Goal: Transaction & Acquisition: Purchase product/service

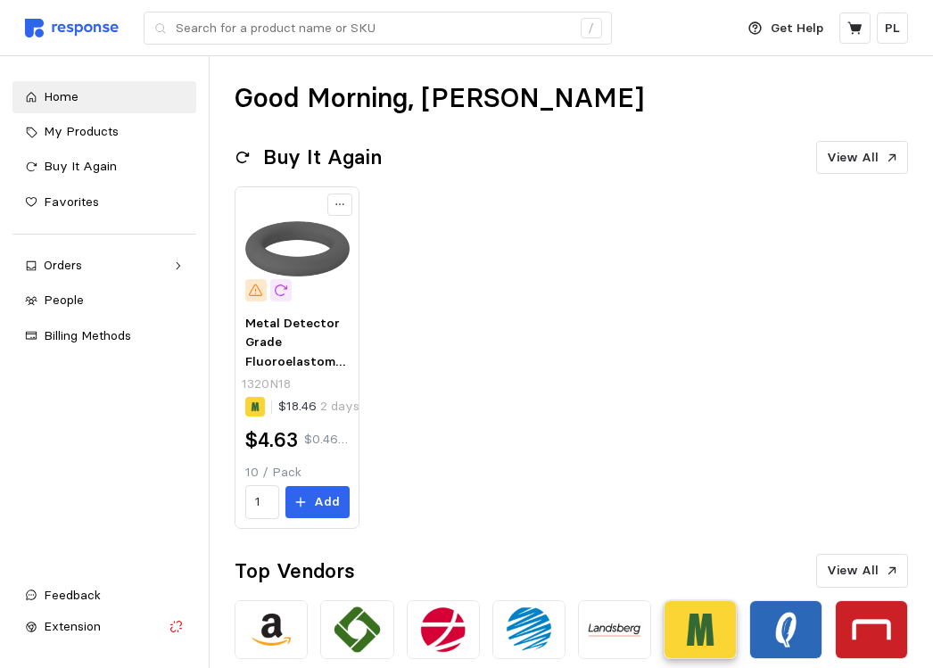
click at [691, 638] on img at bounding box center [700, 629] width 73 height 59
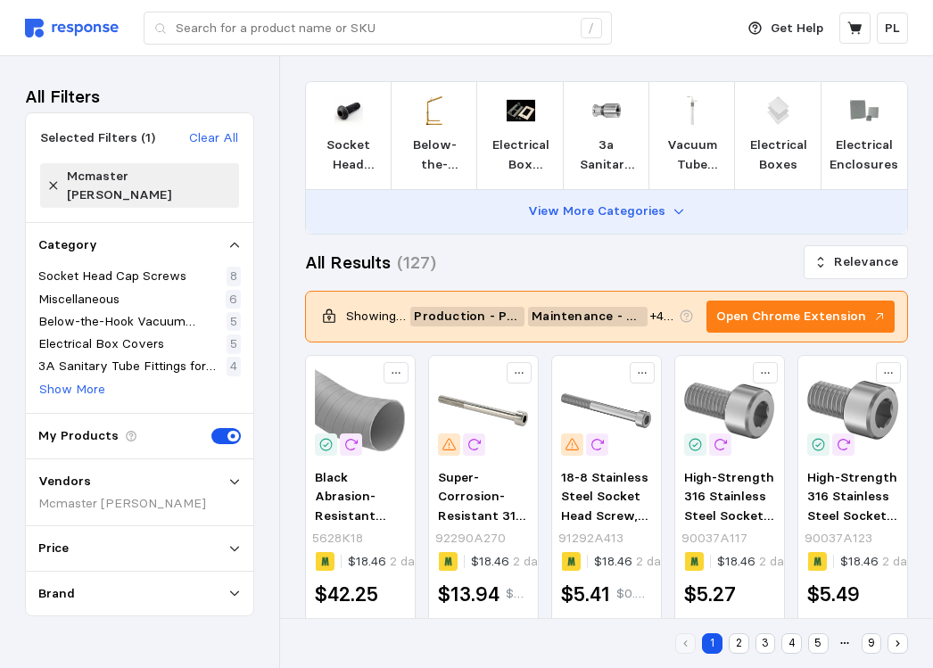
click at [612, 211] on p "View More Categories" at bounding box center [596, 212] width 137 height 20
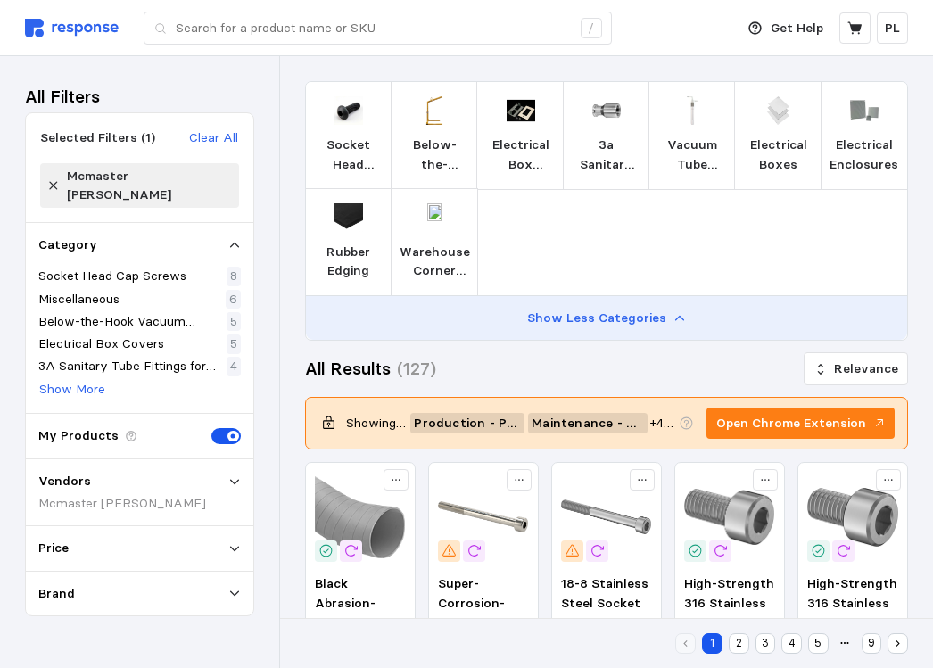
click at [590, 313] on p "Show Less Categories" at bounding box center [596, 319] width 139 height 20
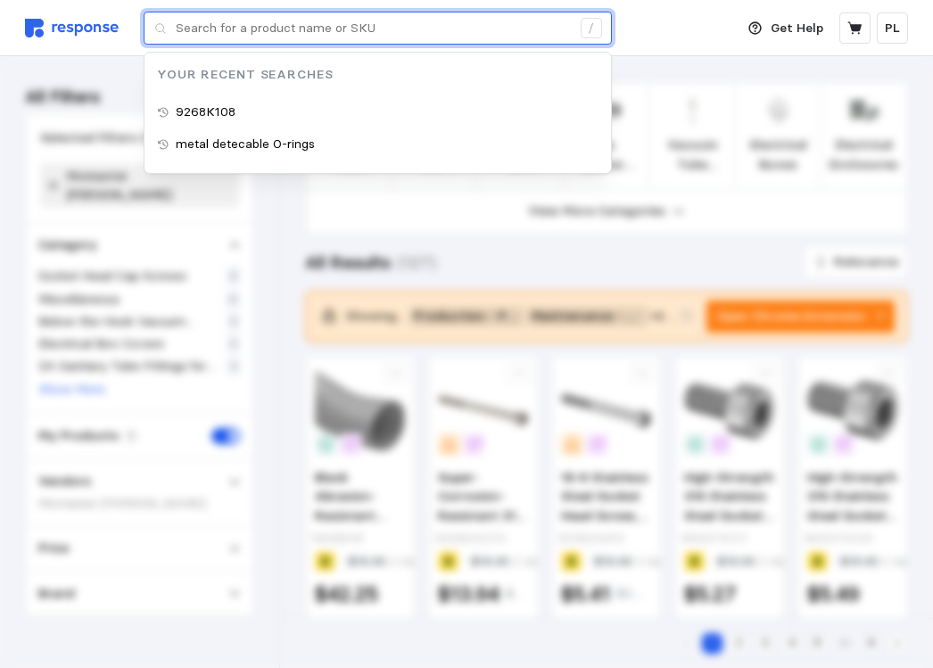
click at [367, 28] on input "text" at bounding box center [373, 28] width 395 height 32
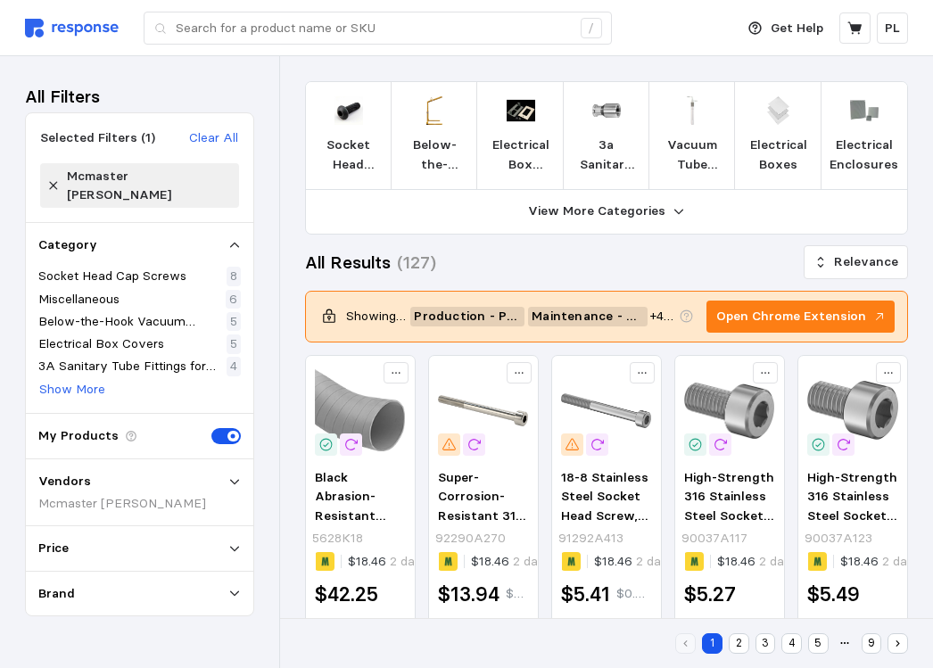
click at [649, 25] on div "Deliver to Liquids Building /" at bounding box center [375, 28] width 700 height 56
click at [93, 472] on div "Vendors" at bounding box center [139, 482] width 203 height 20
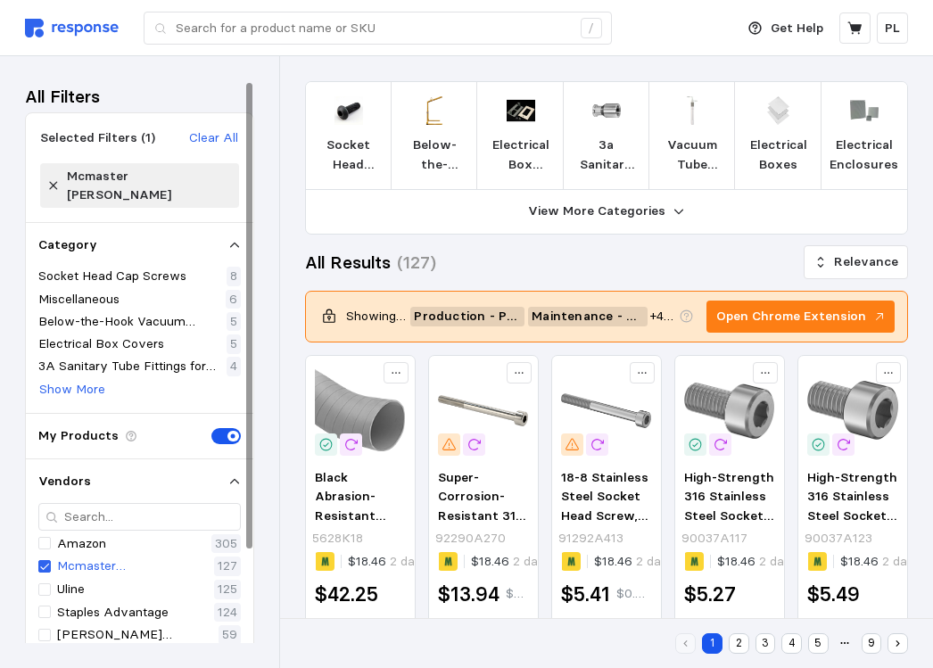
click at [136, 557] on p "Mcmaster [PERSON_NAME]" at bounding box center [133, 567] width 153 height 20
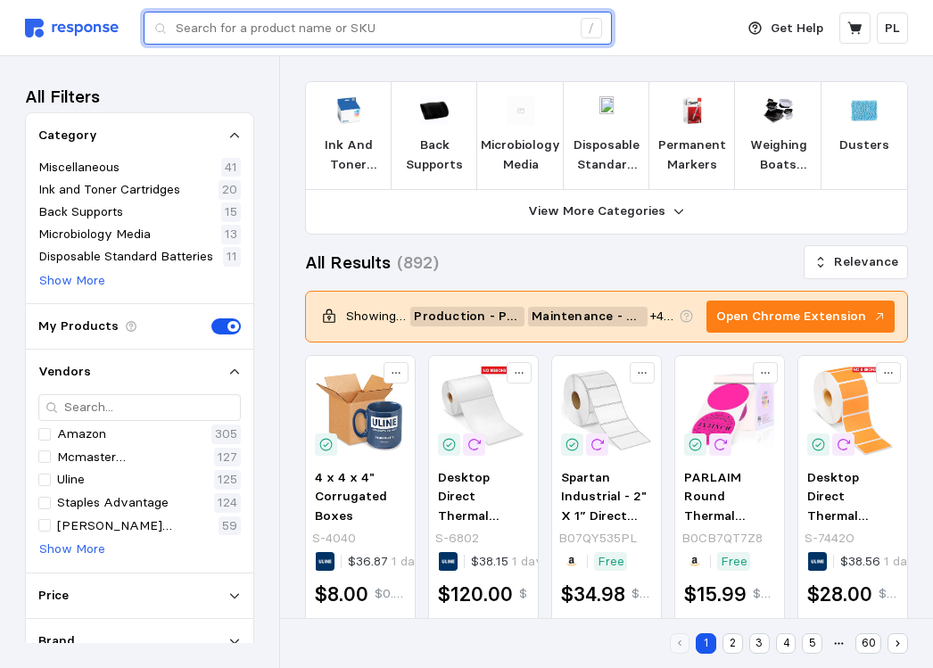
click at [413, 25] on input "text" at bounding box center [373, 28] width 395 height 32
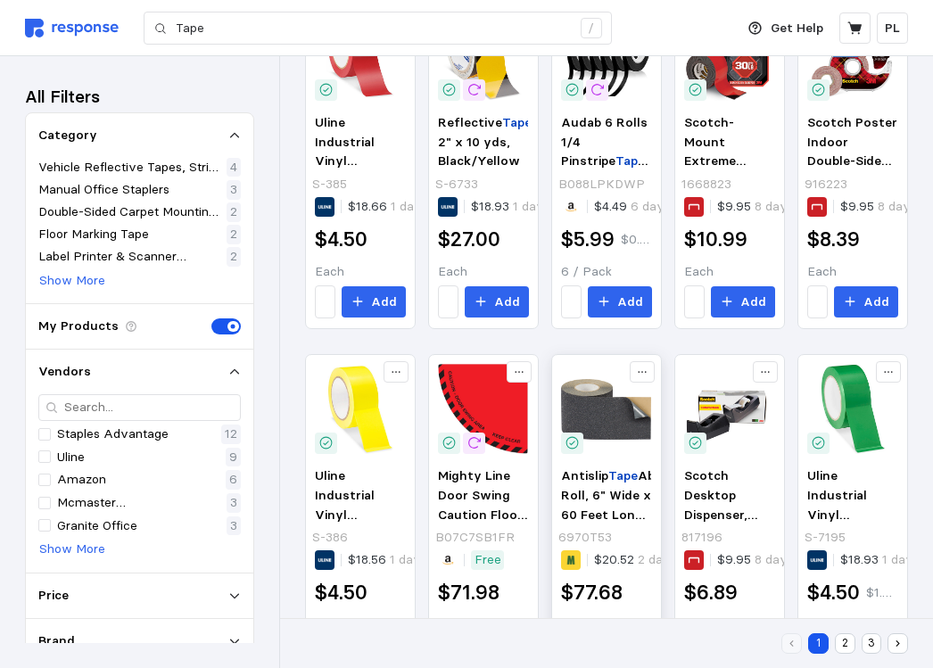
scroll to position [798, 0]
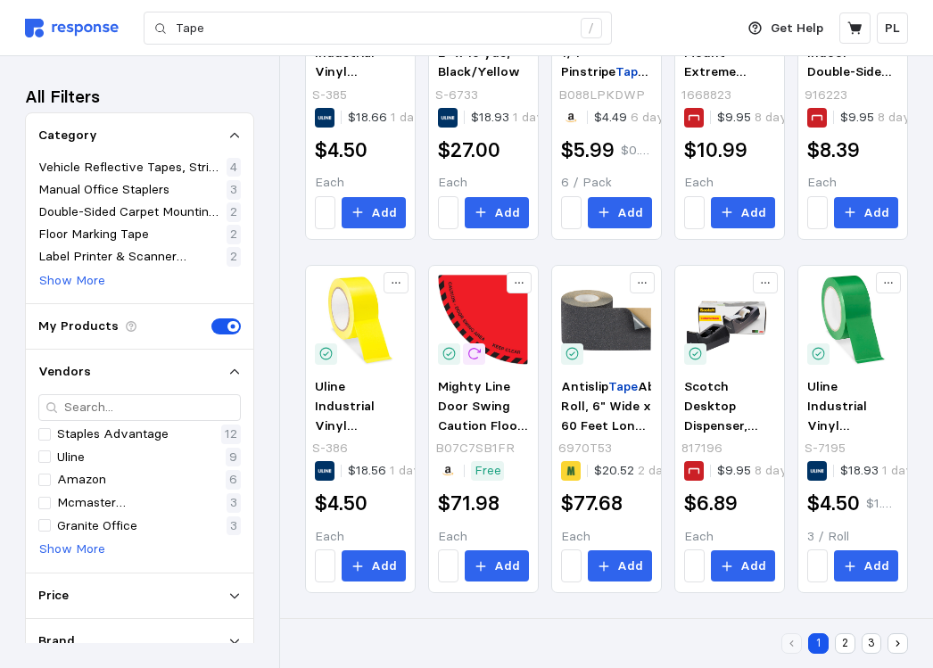
click at [848, 643] on button "2" at bounding box center [845, 643] width 21 height 21
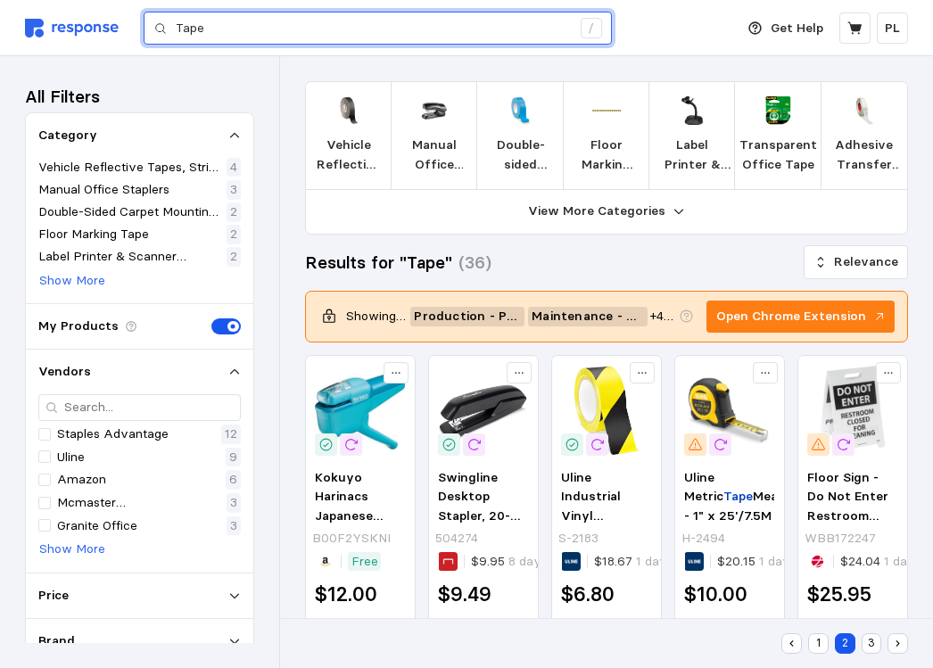
click at [386, 25] on input "Tape" at bounding box center [373, 28] width 395 height 32
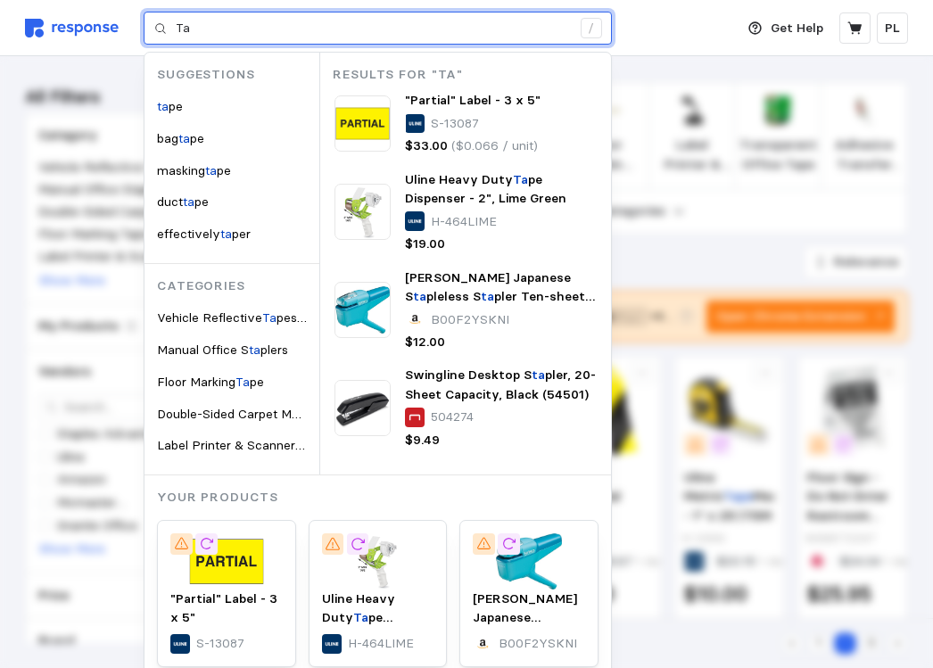
type input "T"
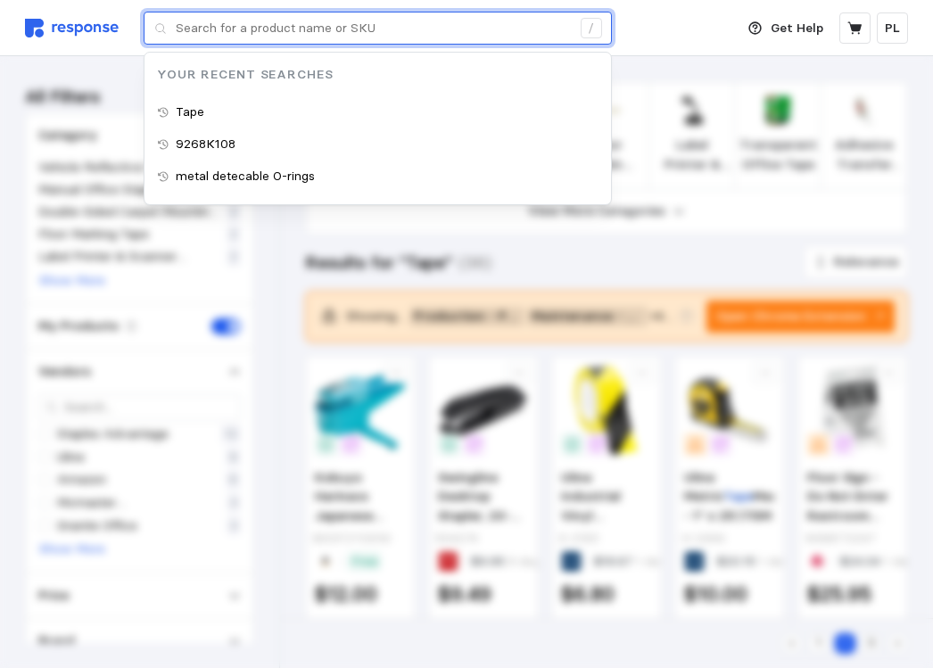
paste input "6305A79"
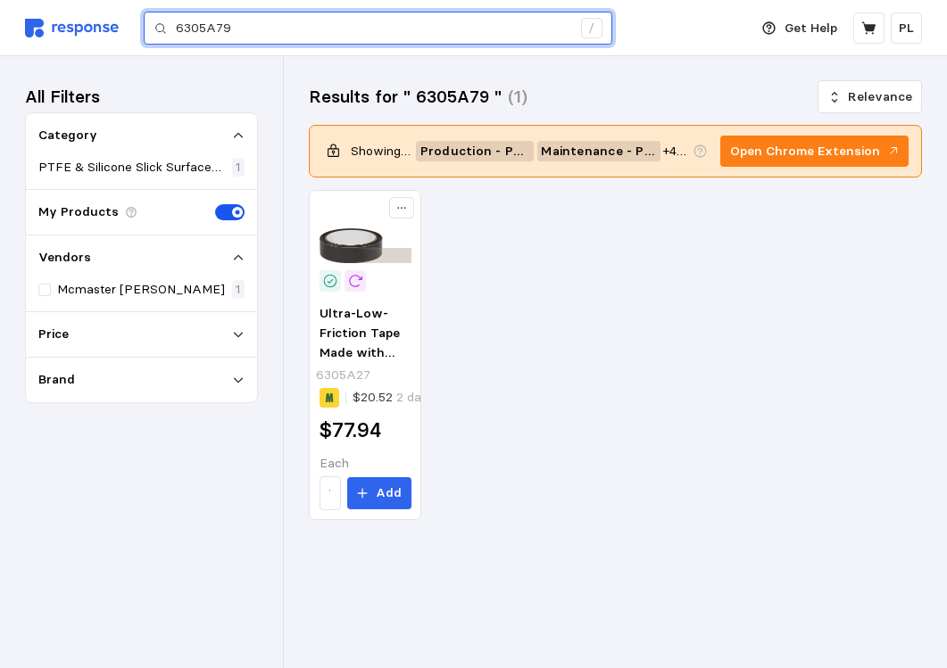
click at [287, 21] on input "6305A79" at bounding box center [373, 28] width 395 height 32
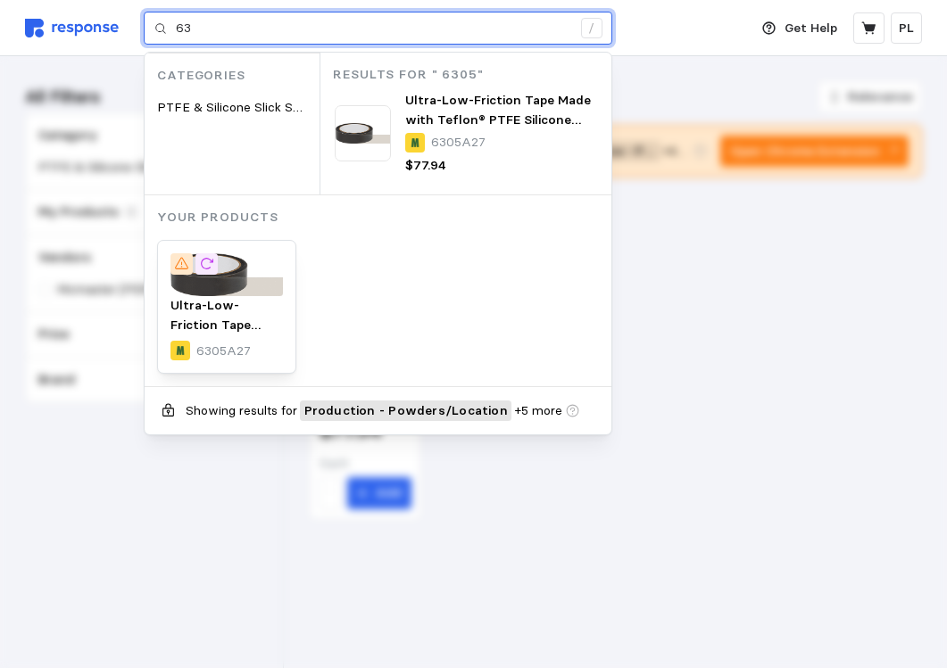
type input "6"
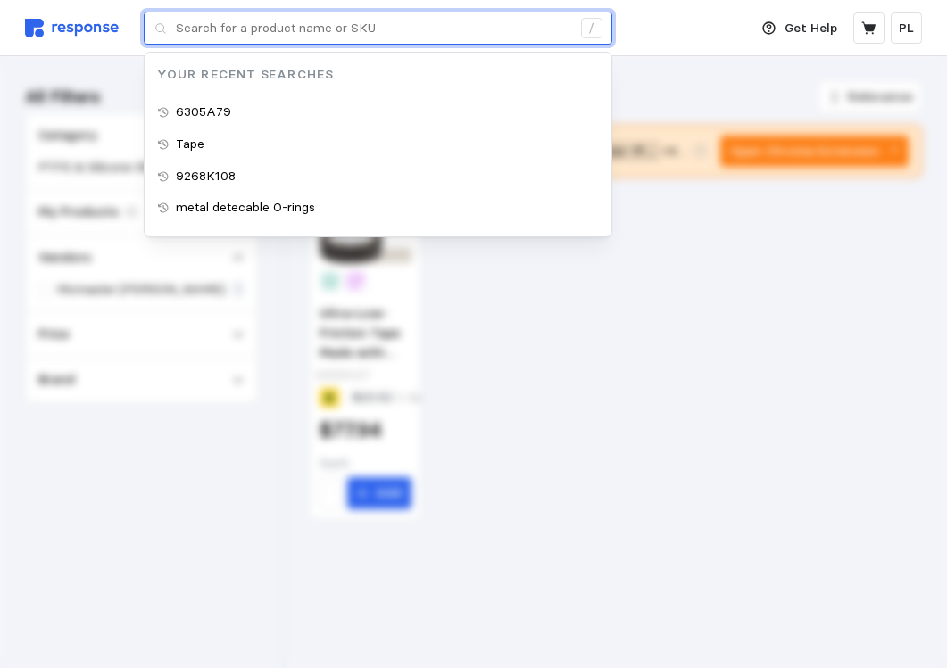
type input "6305A79"
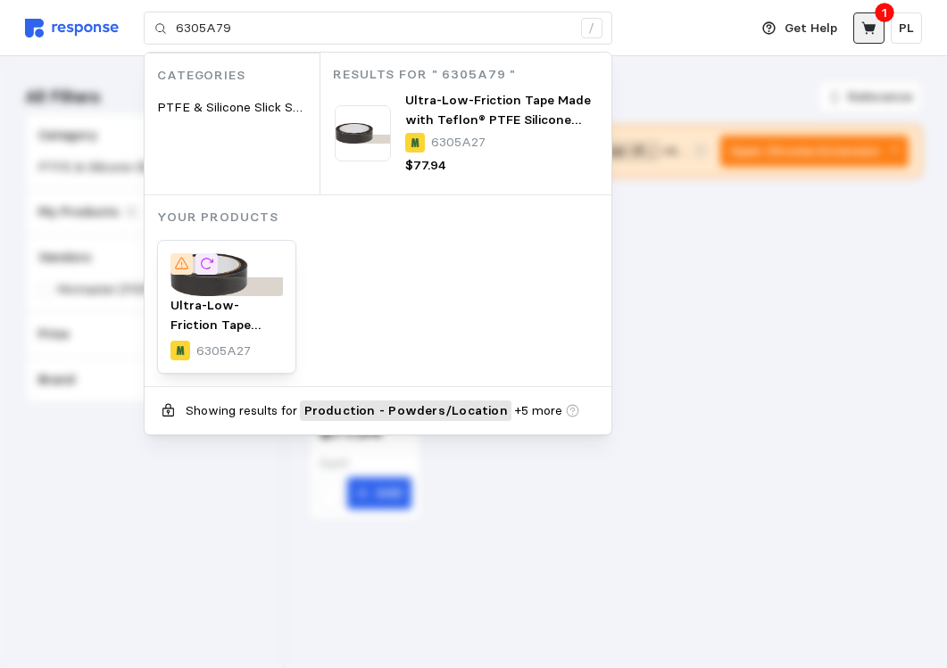
click at [870, 27] on icon at bounding box center [868, 27] width 14 height 12
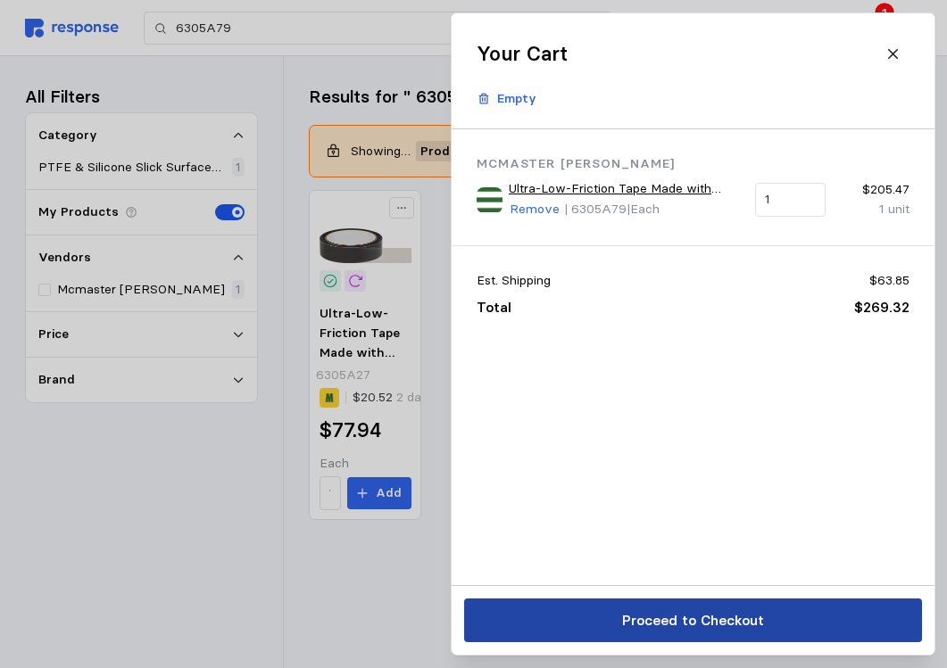
click at [678, 620] on p "Proceed to Checkout" at bounding box center [692, 620] width 142 height 22
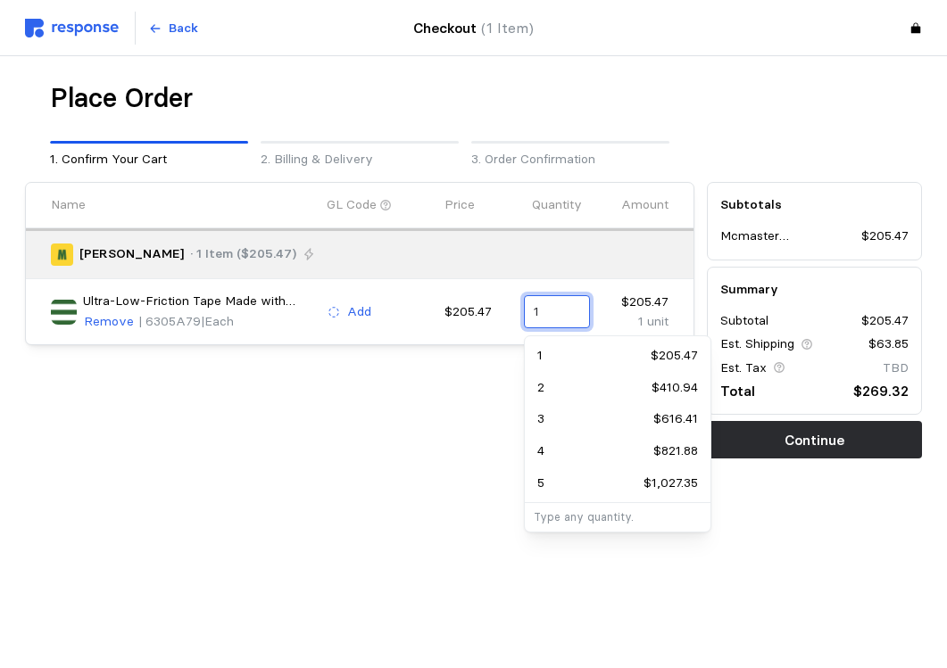
click at [543, 312] on input "1" at bounding box center [555, 312] width 45 height 32
type input "2"
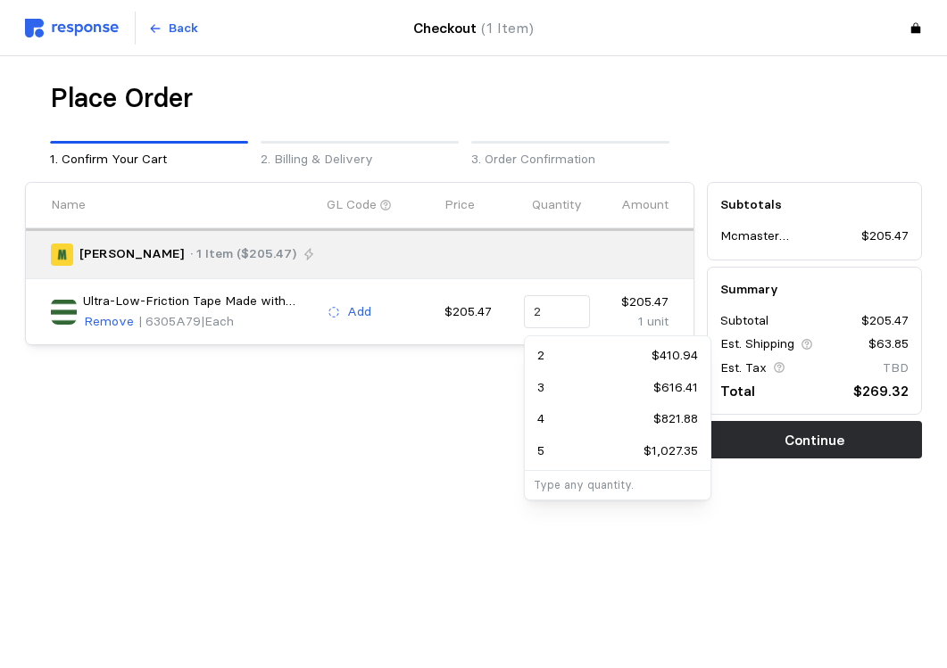
click at [409, 461] on div "Name GL Code Price Quantity Amount [PERSON_NAME] · 1 Item ($205.47) Ultra-Low-F…" at bounding box center [360, 320] width 682 height 289
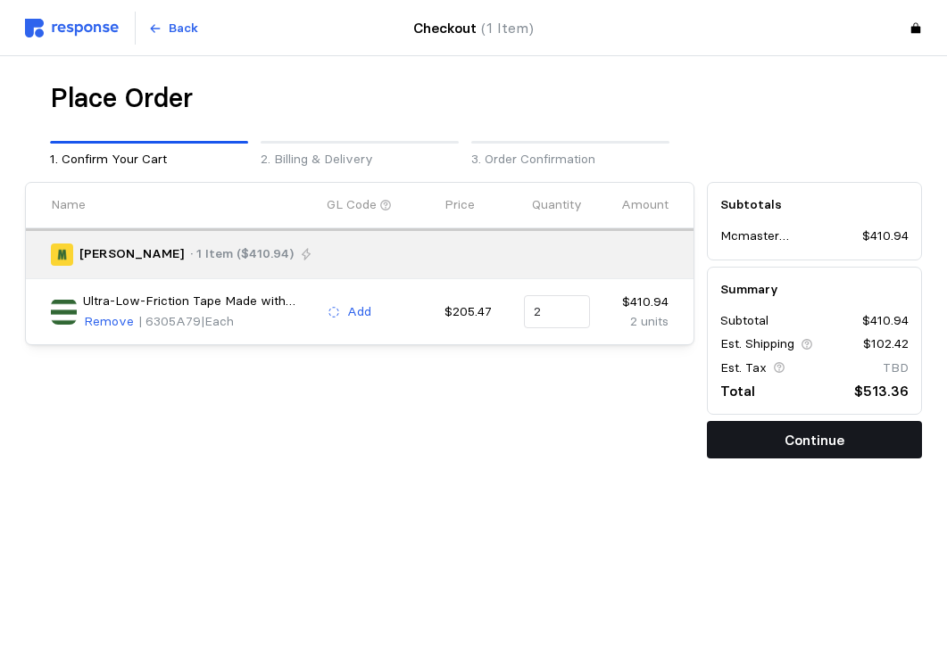
click at [815, 442] on p "Continue" at bounding box center [814, 440] width 60 height 22
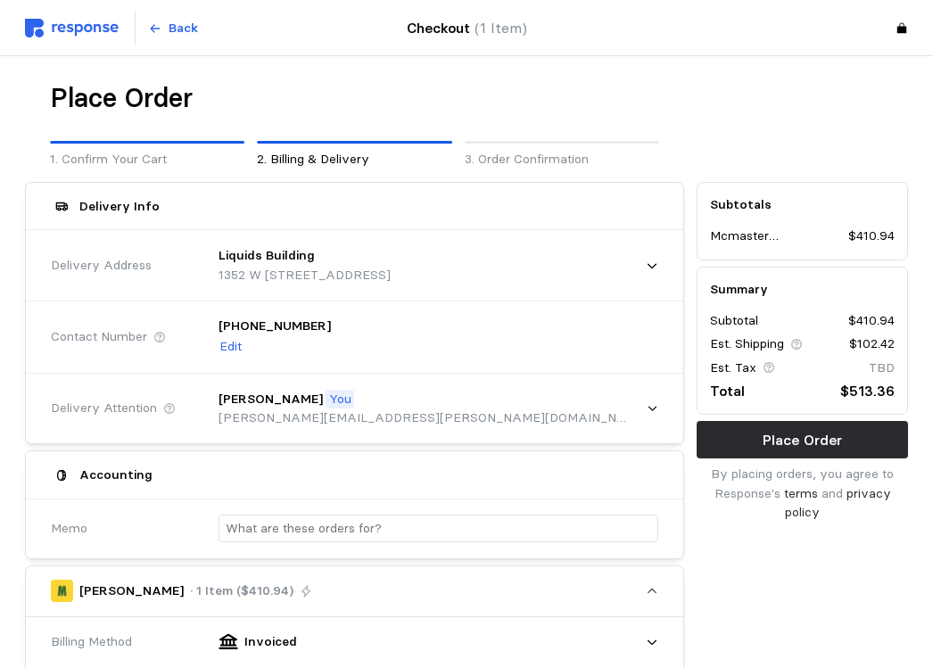
scroll to position [178, 0]
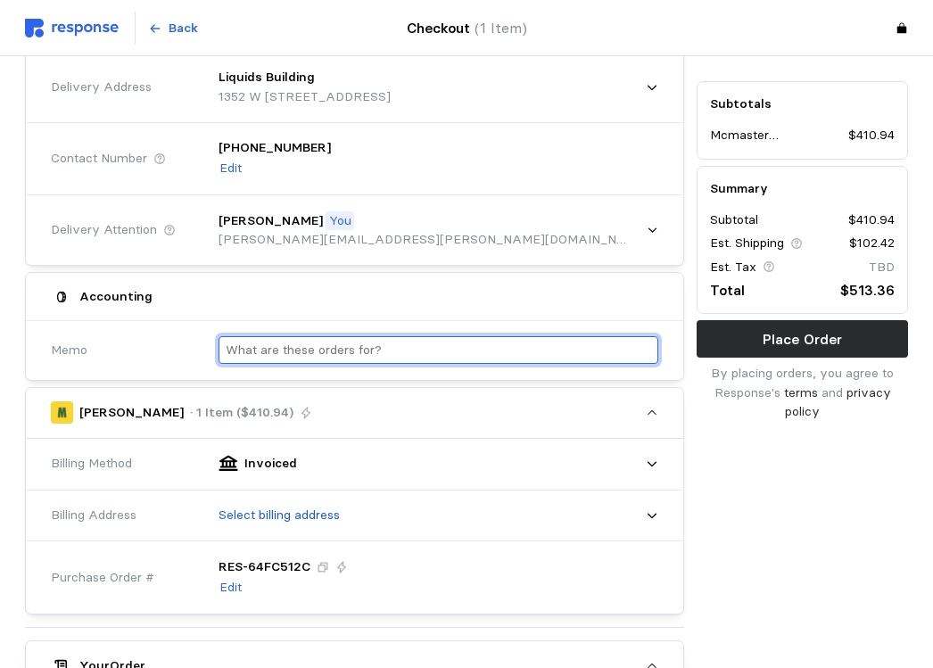
click at [249, 346] on input "text" at bounding box center [439, 350] width 426 height 26
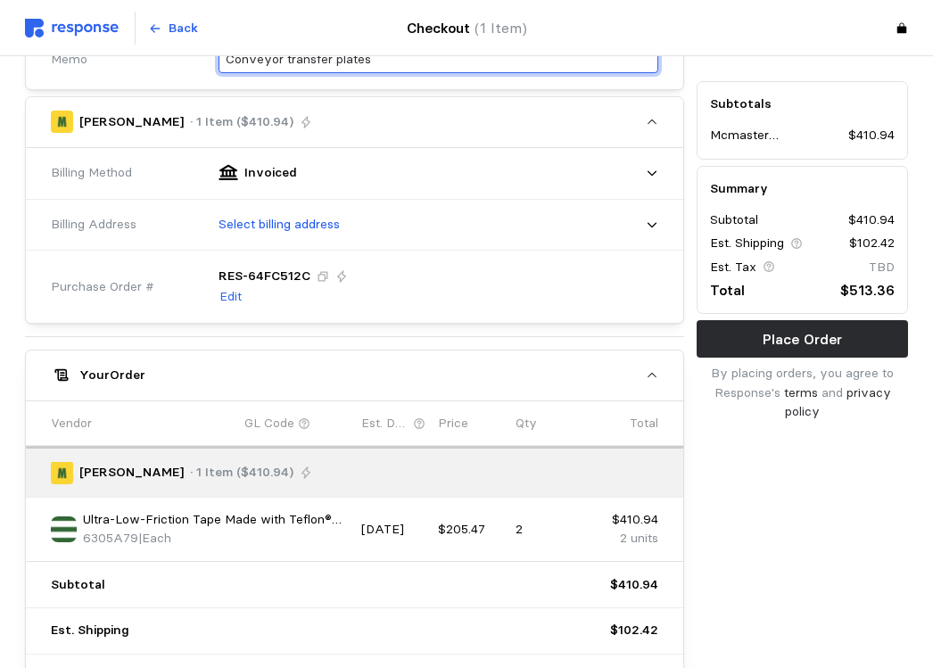
scroll to position [380, 0]
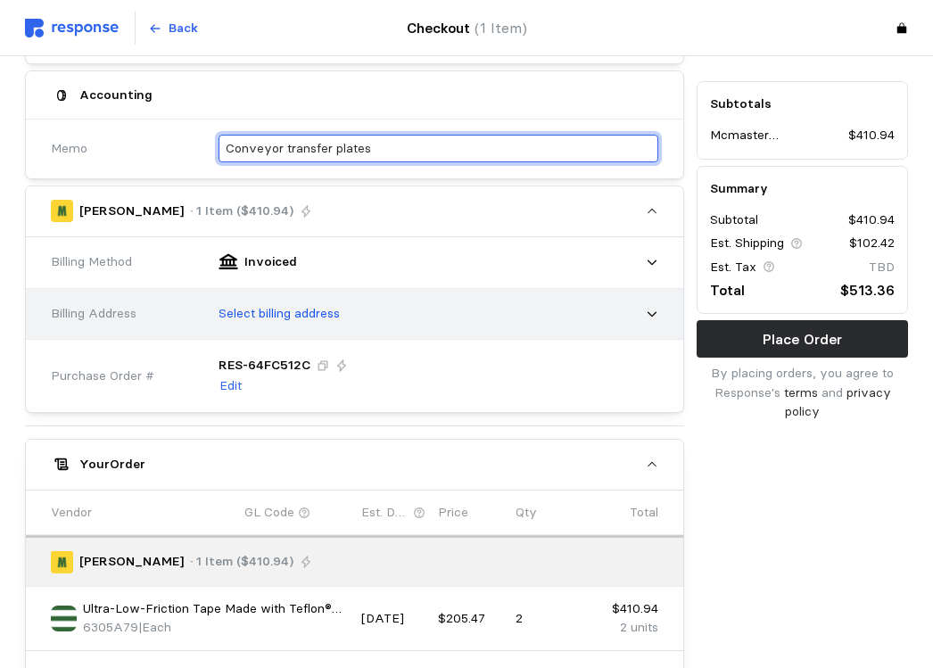
type input "Conveyor transfer plates"
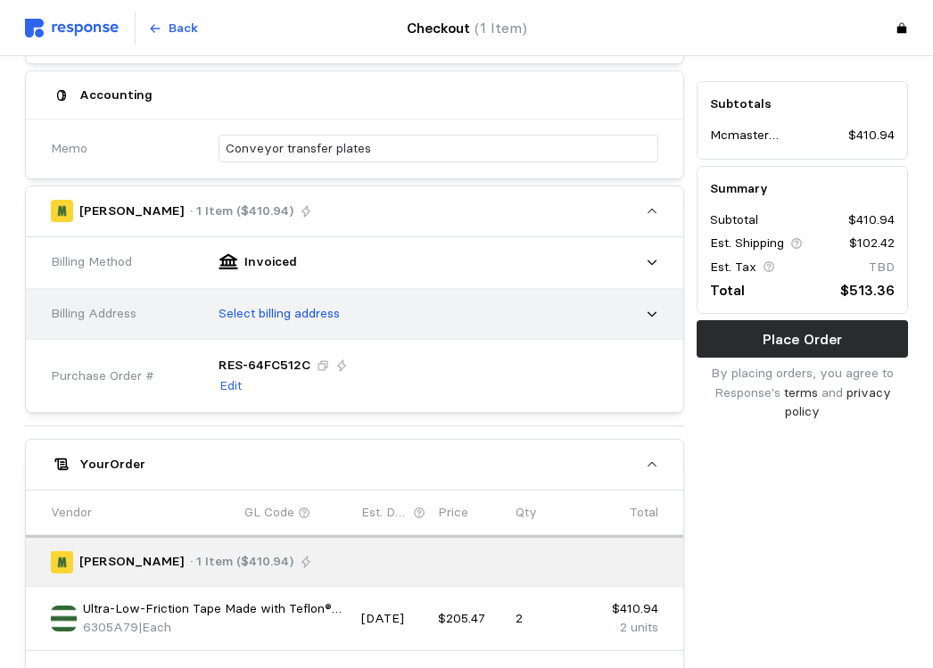
click at [379, 311] on div "Select billing address" at bounding box center [432, 314] width 452 height 45
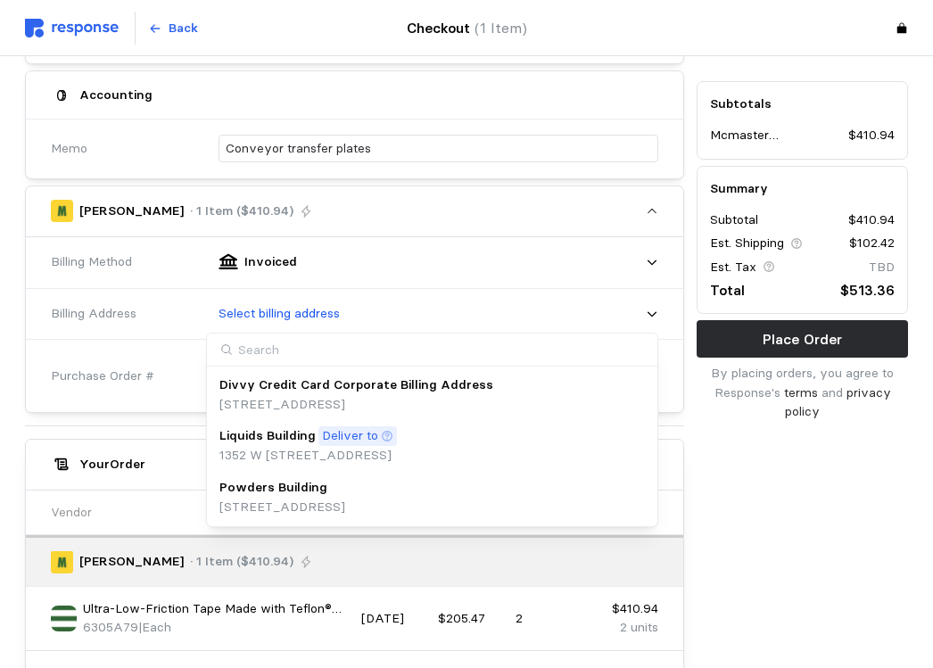
click at [277, 439] on p "Liquids Building" at bounding box center [267, 436] width 96 height 20
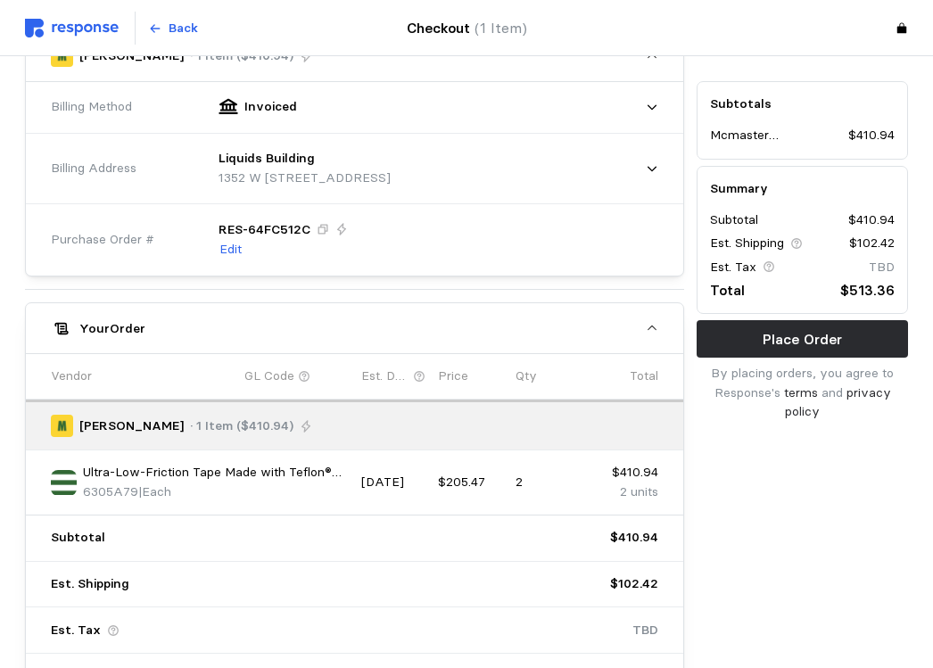
scroll to position [0, 0]
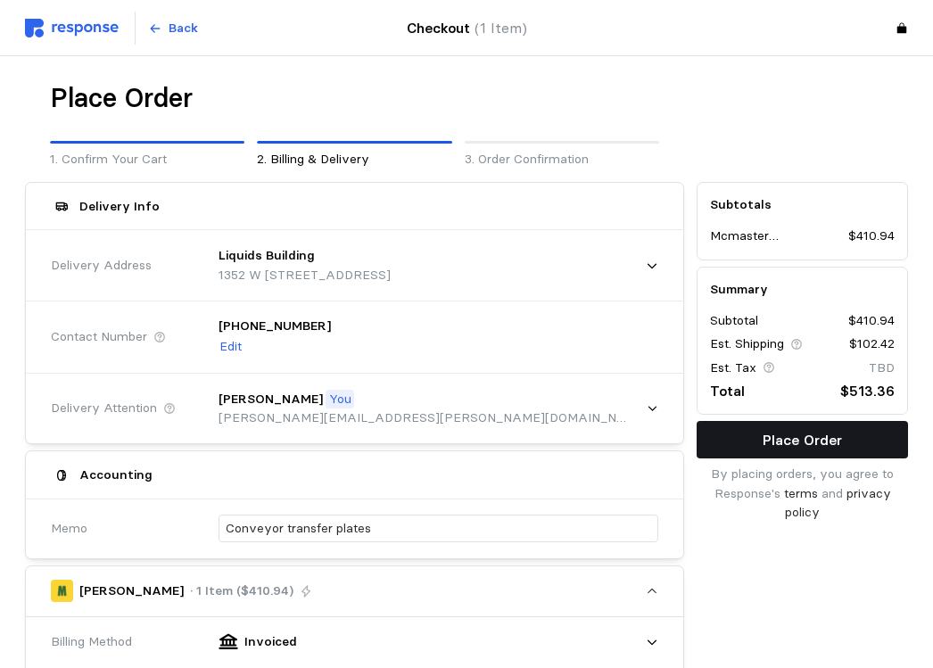
click at [781, 440] on p "Place Order" at bounding box center [802, 440] width 79 height 22
